Goal: Find specific page/section: Find specific page/section

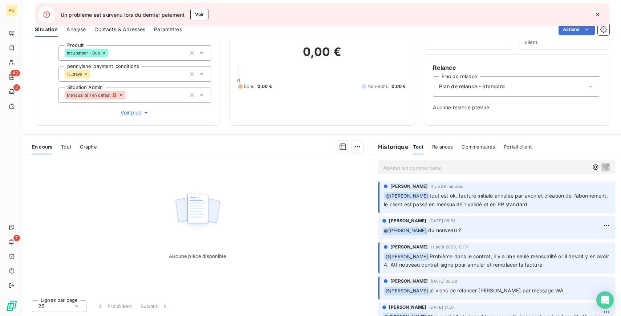
scroll to position [31, 0]
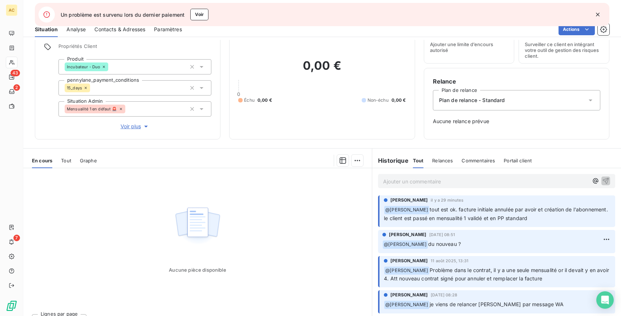
click at [129, 127] on span "Voir plus" at bounding box center [135, 126] width 29 height 7
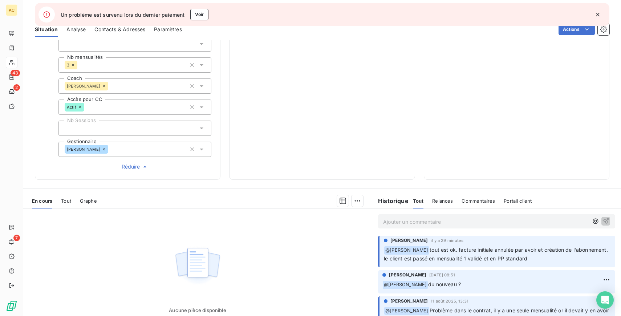
scroll to position [276, 0]
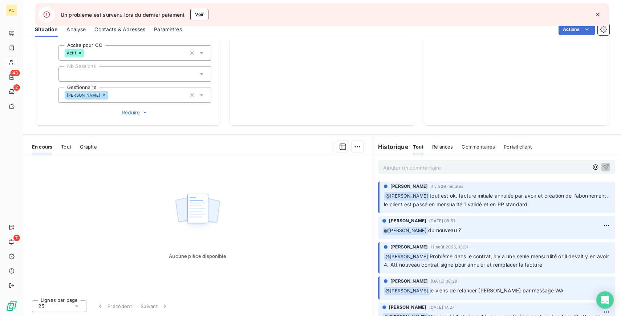
click at [62, 147] on span "Tout" at bounding box center [66, 147] width 10 height 6
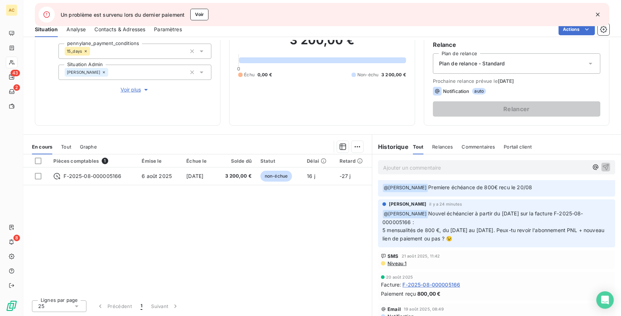
scroll to position [121, 0]
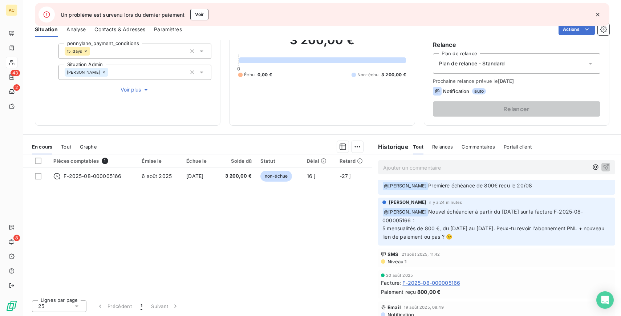
click at [69, 147] on span "Tout" at bounding box center [66, 147] width 10 height 6
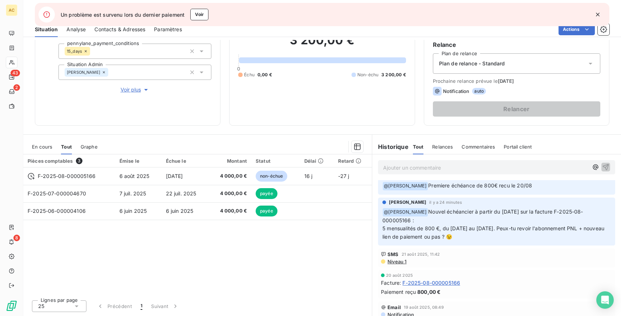
click at [124, 90] on span "Voir plus" at bounding box center [135, 89] width 29 height 7
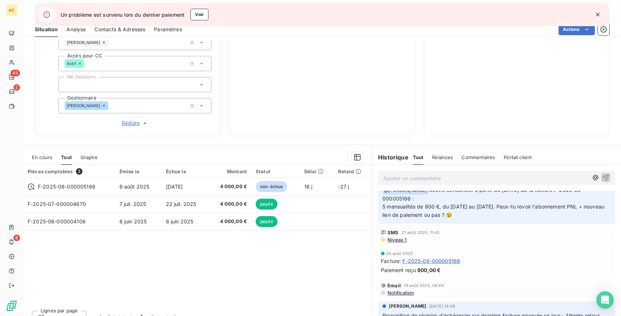
scroll to position [146, 0]
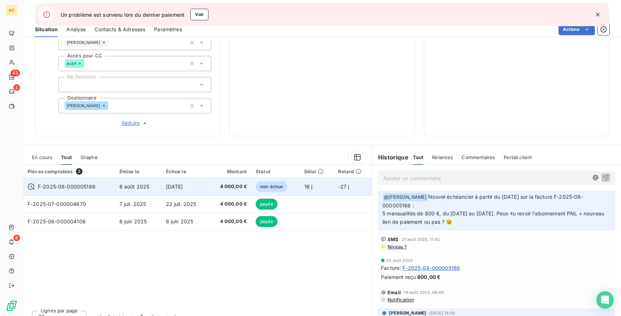
click at [176, 184] on span "[DATE]" at bounding box center [174, 186] width 17 height 6
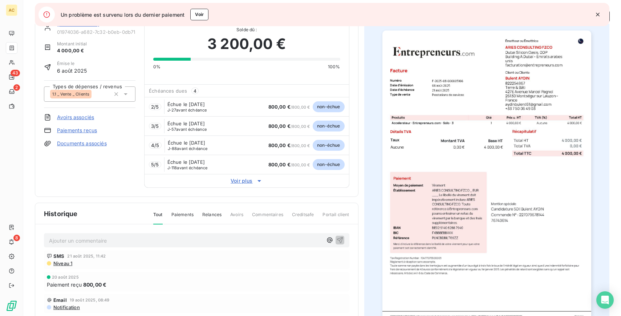
scroll to position [15, 0]
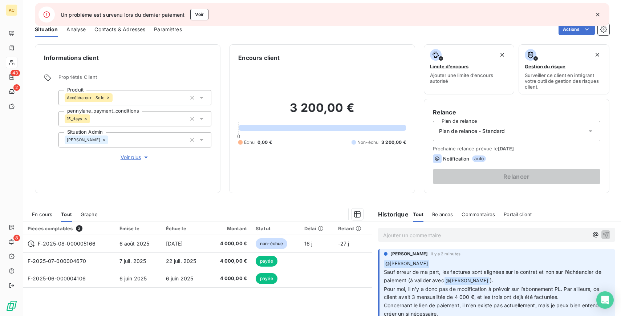
click at [128, 158] on span "Voir plus" at bounding box center [135, 157] width 29 height 7
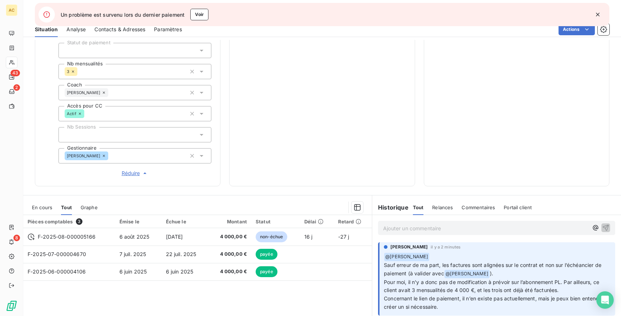
scroll to position [214, 0]
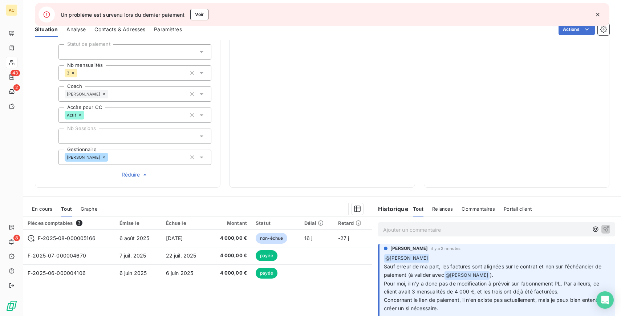
click at [135, 138] on div at bounding box center [134, 136] width 153 height 15
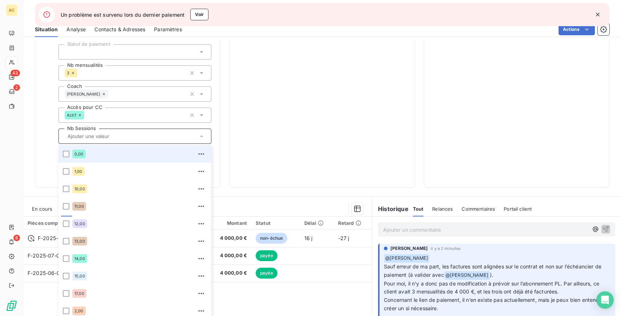
click at [135, 138] on input "text" at bounding box center [131, 136] width 133 height 7
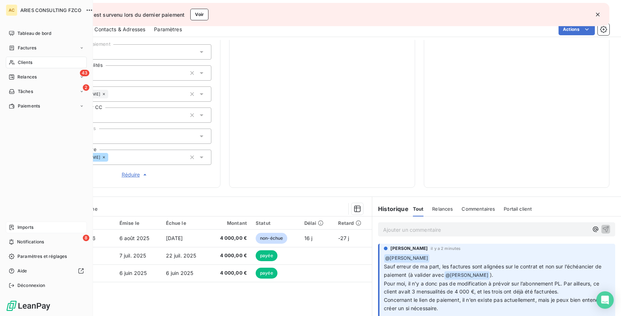
click at [34, 226] on div "Imports" at bounding box center [46, 228] width 81 height 12
